Goal: Transaction & Acquisition: Book appointment/travel/reservation

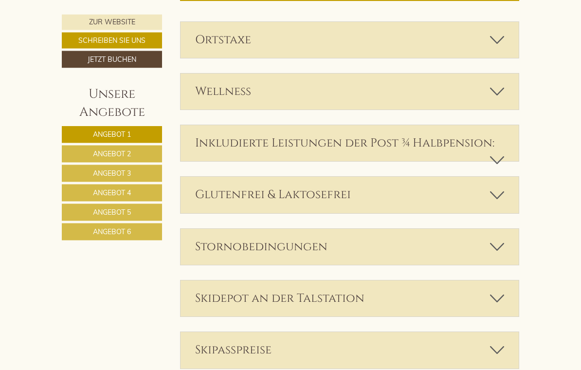
scroll to position [2254, 0]
click at [484, 73] on div "Wellness" at bounding box center [349, 91] width 339 height 36
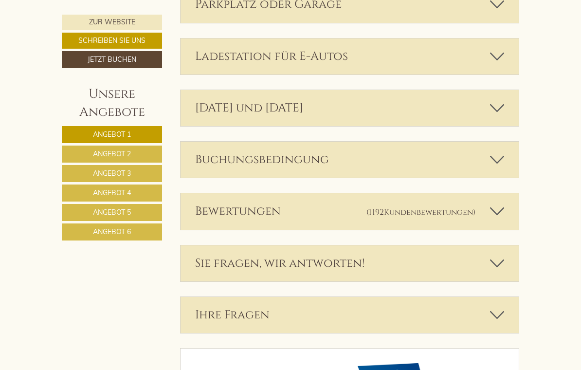
scroll to position [3335, 0]
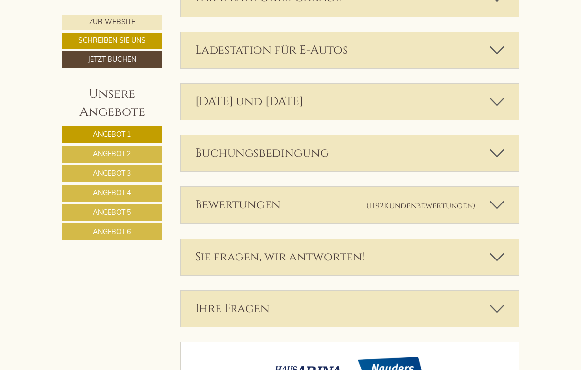
click at [139, 138] on link "Angebot 1" at bounding box center [112, 134] width 100 height 17
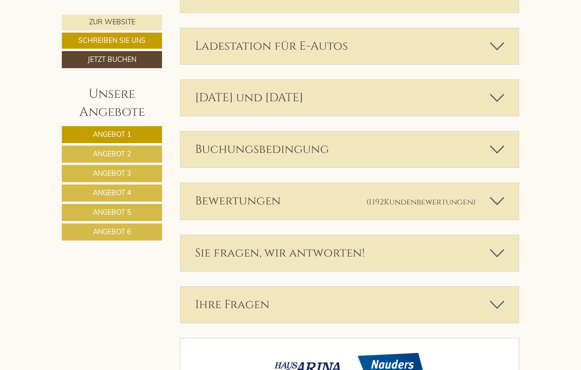
scroll to position [2171, 0]
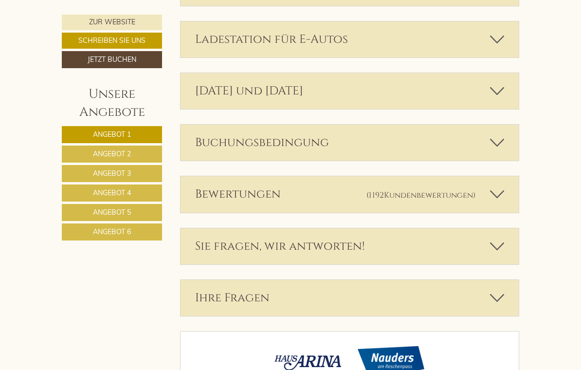
click at [85, 154] on link "Angebot 2" at bounding box center [112, 153] width 100 height 17
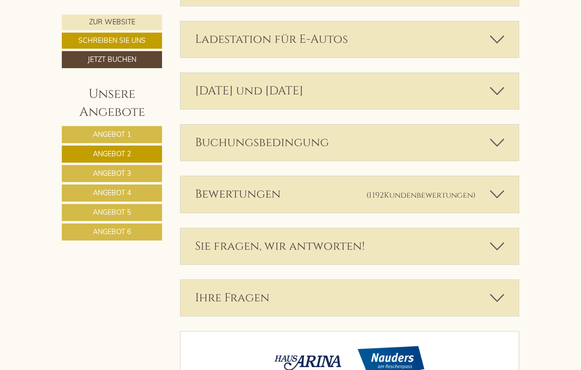
click at [87, 174] on link "Angebot 3" at bounding box center [112, 173] width 100 height 17
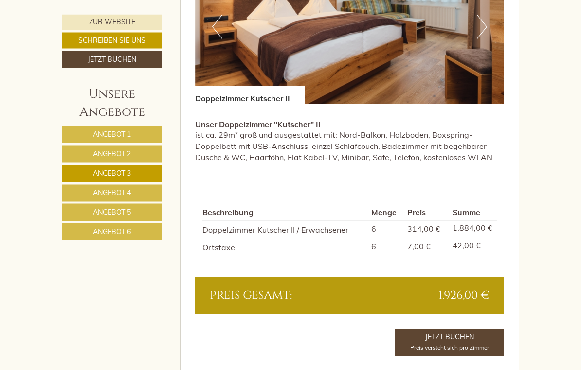
scroll to position [679, 0]
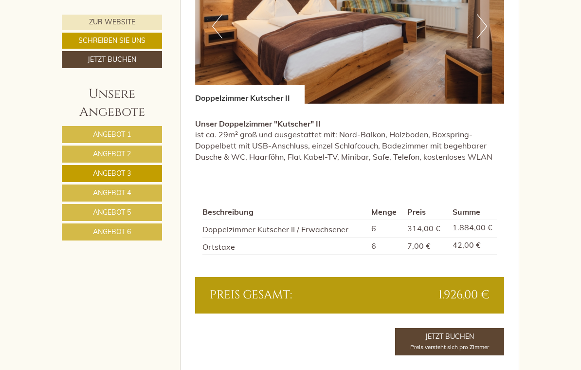
click at [89, 196] on link "Angebot 4" at bounding box center [112, 192] width 100 height 17
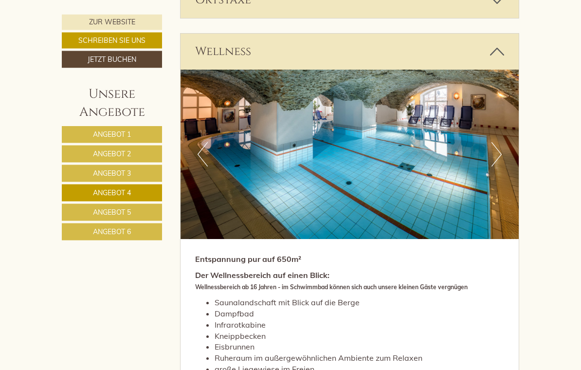
scroll to position [1159, 0]
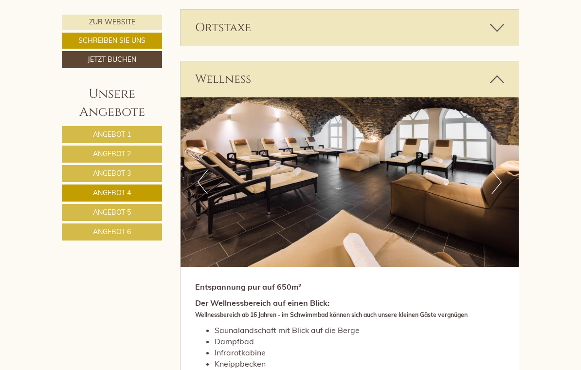
click at [94, 211] on span "Angebot 5" at bounding box center [112, 212] width 38 height 9
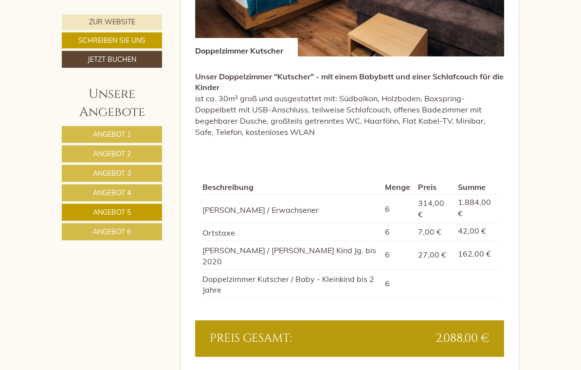
scroll to position [727, 0]
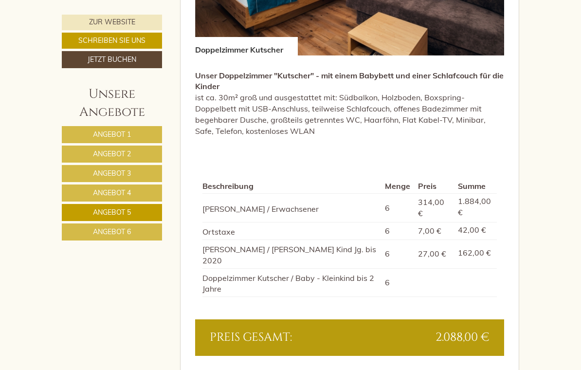
click at [103, 232] on span "Angebot 6" at bounding box center [112, 231] width 38 height 9
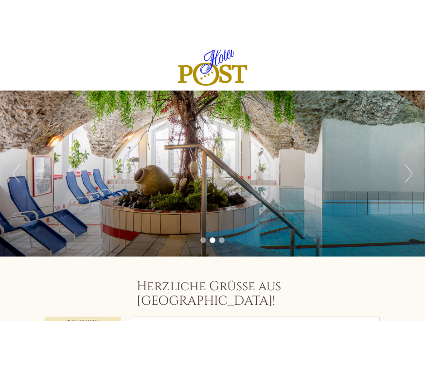
scroll to position [0, 0]
